Goal: Find specific page/section

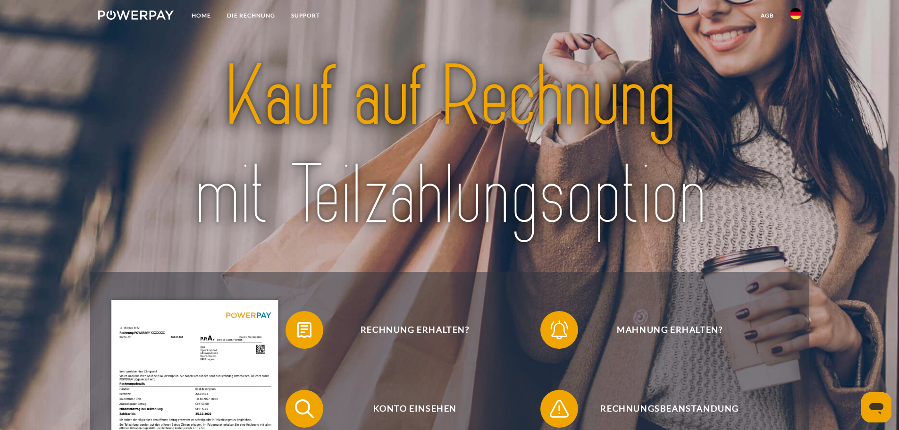
click at [794, 16] on img at bounding box center [795, 13] width 11 height 11
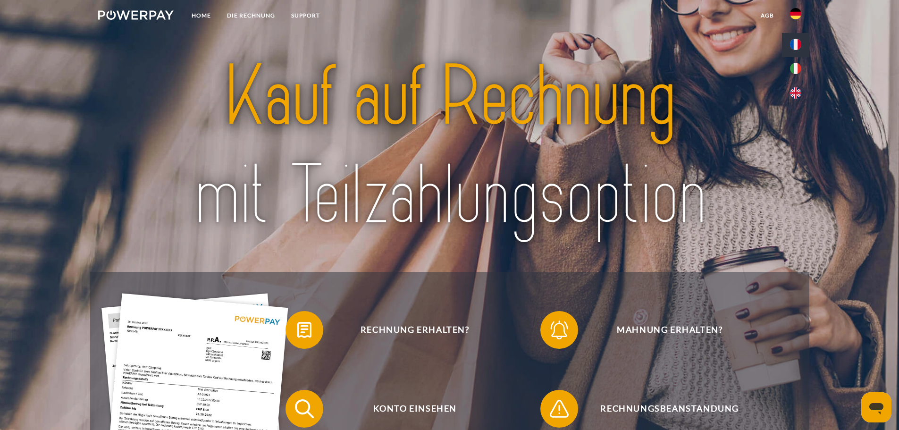
click at [792, 40] on img at bounding box center [795, 44] width 11 height 11
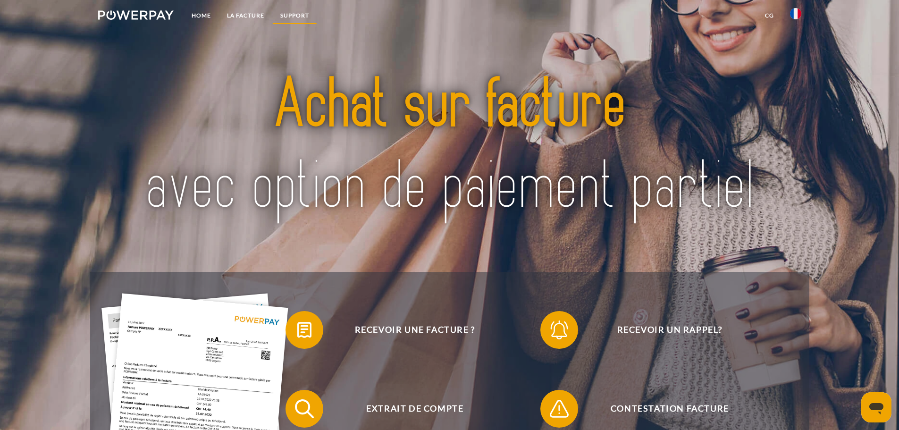
click at [281, 14] on link "Support" at bounding box center [294, 15] width 45 height 17
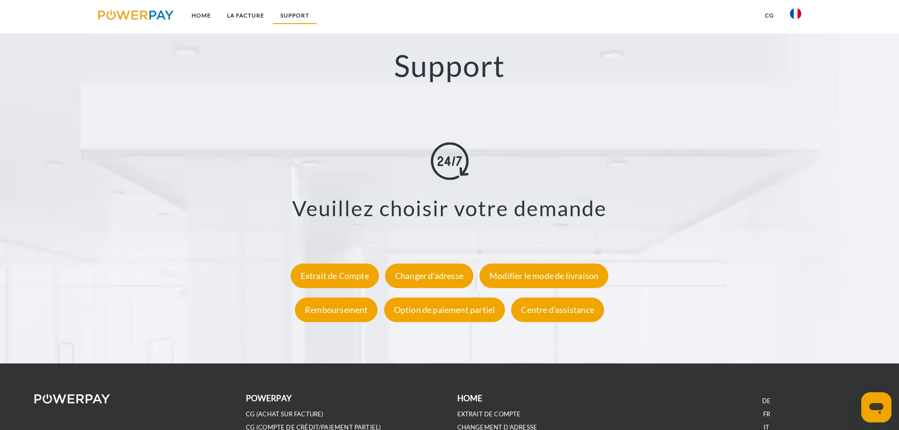
scroll to position [1655, 0]
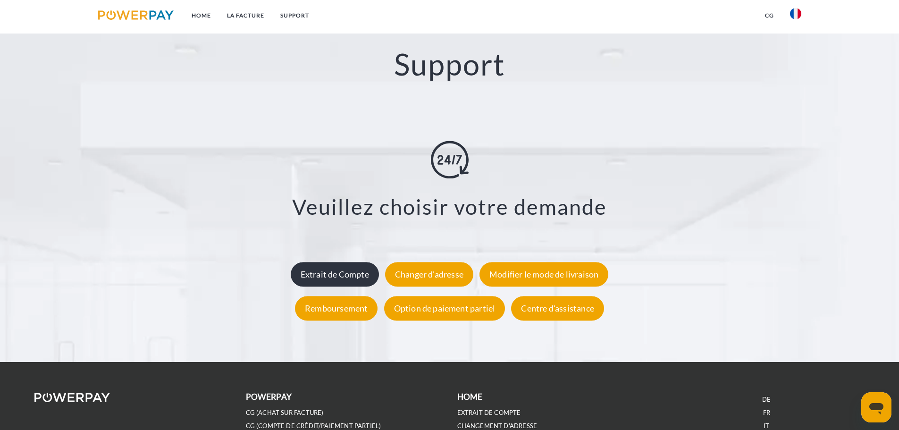
click at [355, 283] on div "Extrait de Compte" at bounding box center [335, 274] width 88 height 25
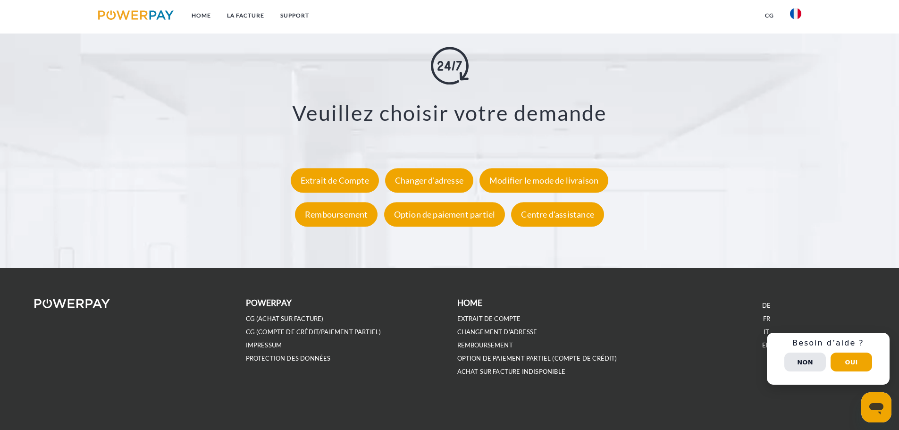
scroll to position [1751, 0]
click at [286, 320] on link "CG (achat sur facture)" at bounding box center [285, 319] width 78 height 8
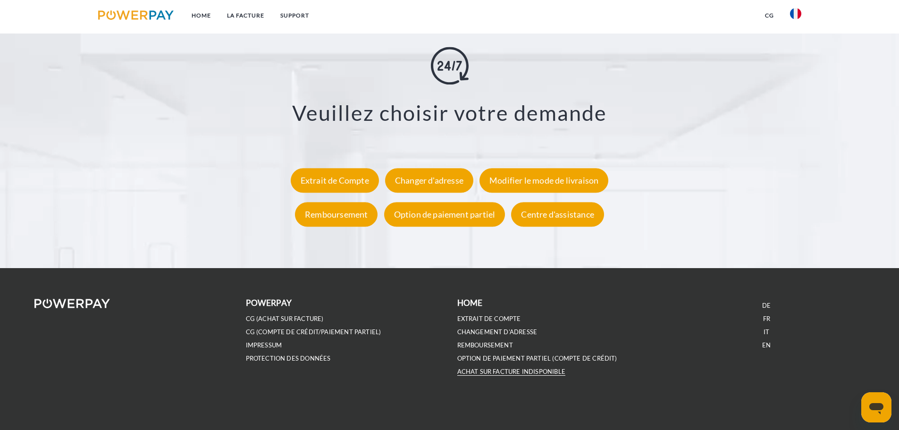
click at [493, 372] on link "ACHAT SUR FACTURE INDISPONIBLE" at bounding box center [511, 372] width 108 height 8
